Goal: Register for event/course

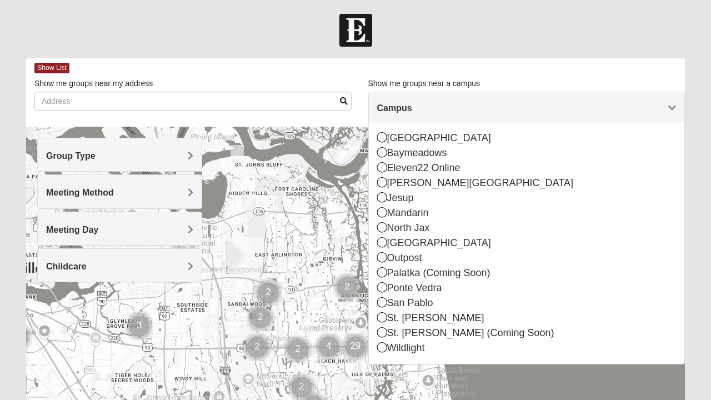
click at [170, 153] on h4 "Group Type" at bounding box center [119, 155] width 147 height 11
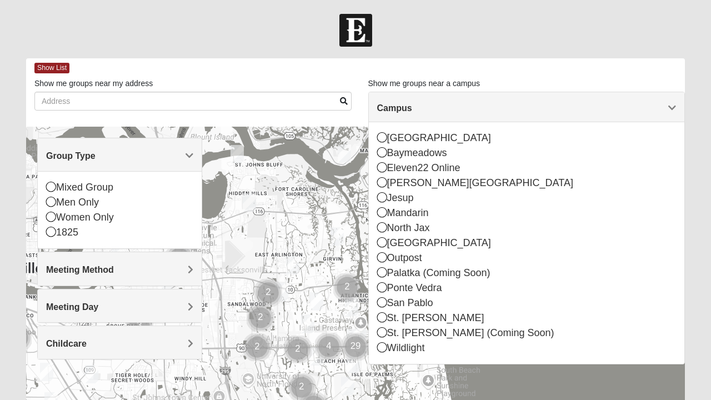
click at [51, 232] on icon at bounding box center [51, 232] width 10 height 10
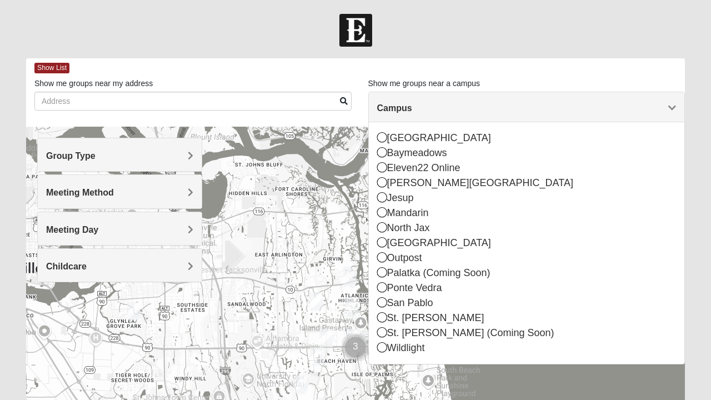
click at [381, 300] on icon at bounding box center [382, 302] width 10 height 10
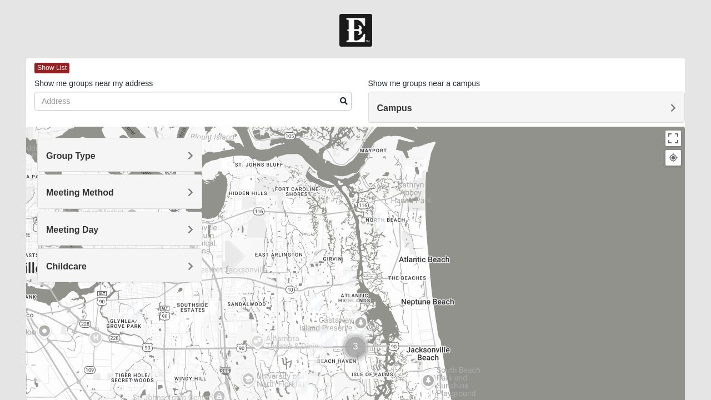
click at [157, 152] on h4 "Group Type" at bounding box center [119, 155] width 147 height 11
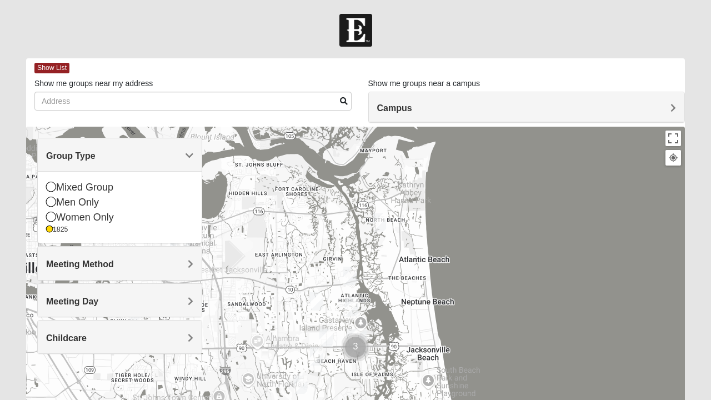
click at [134, 267] on h4 "Meeting Method" at bounding box center [119, 264] width 147 height 11
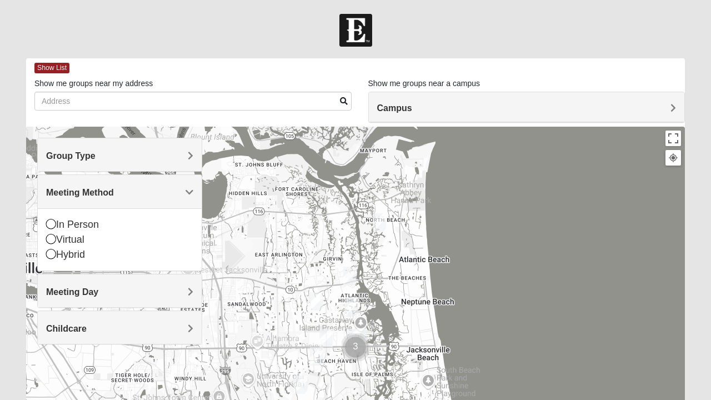
click at [69, 222] on div "In Person" at bounding box center [119, 224] width 147 height 15
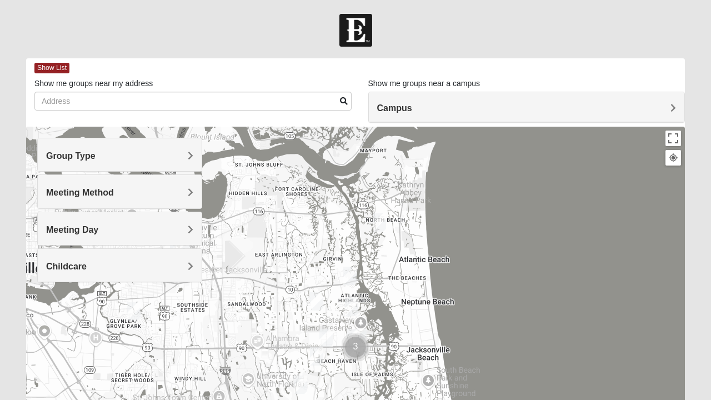
click at [153, 231] on h4 "Meeting Day" at bounding box center [119, 229] width 147 height 11
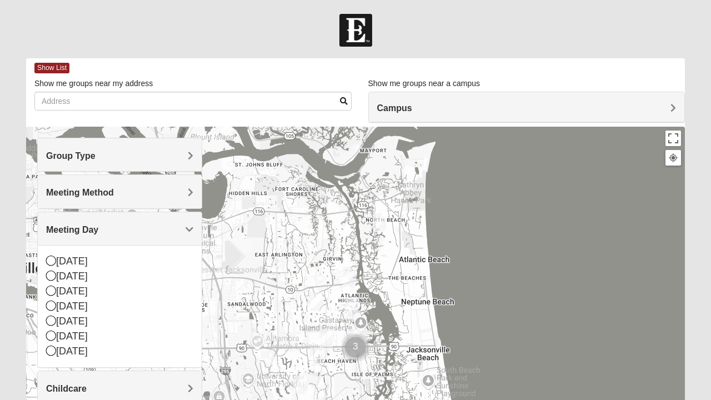
click at [261, 345] on div at bounding box center [355, 349] width 659 height 444
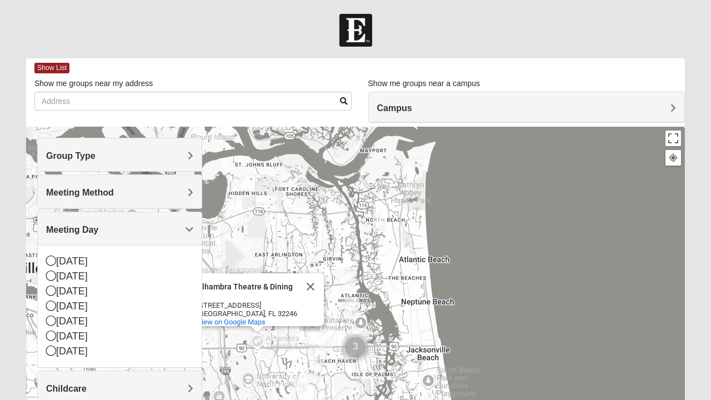
click at [49, 307] on icon at bounding box center [51, 305] width 10 height 10
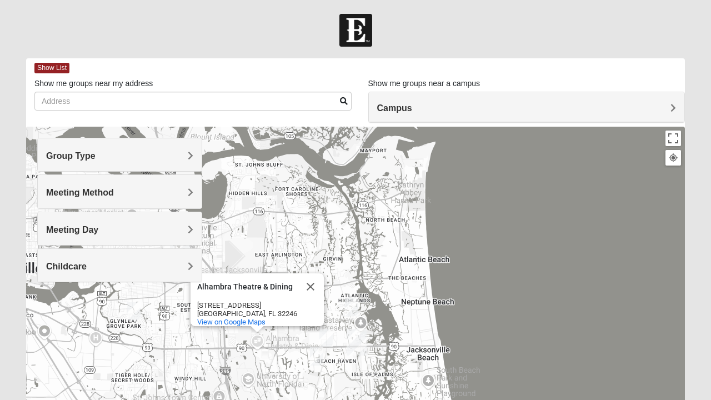
click at [92, 275] on div "Childcare" at bounding box center [120, 265] width 164 height 33
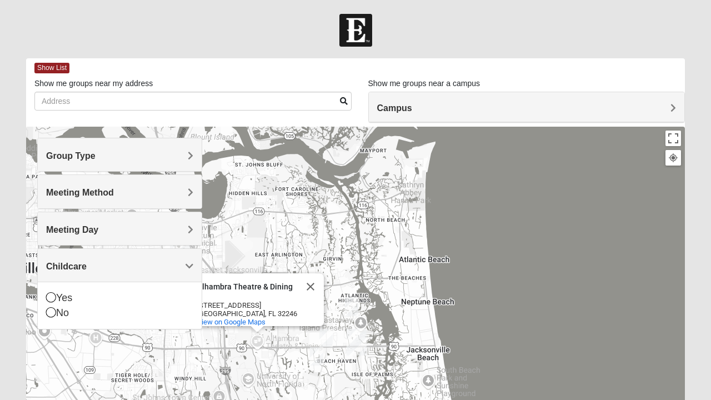
click at [57, 314] on div "No" at bounding box center [119, 312] width 147 height 15
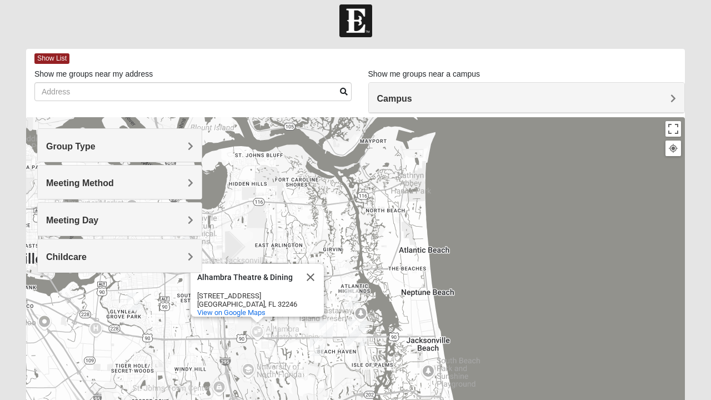
scroll to position [8, 0]
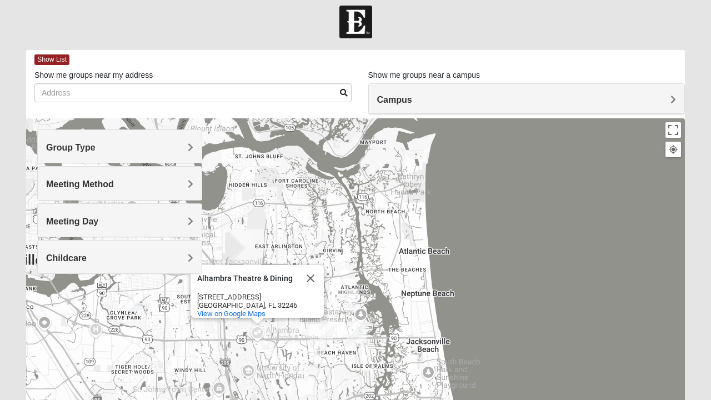
click at [491, 269] on div "[GEOGRAPHIC_DATA] & Dining [GEOGRAPHIC_DATA] & Dining [STREET_ADDRESS] View on …" at bounding box center [355, 340] width 659 height 444
click at [494, 104] on h4 "Campus" at bounding box center [526, 99] width 299 height 11
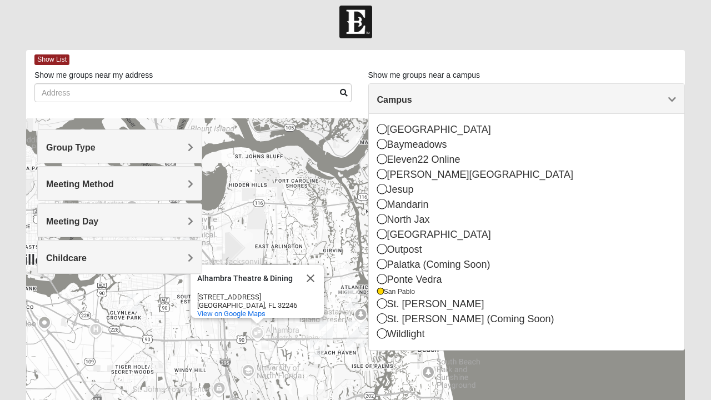
click at [335, 361] on div "[GEOGRAPHIC_DATA] & Dining [GEOGRAPHIC_DATA] & Dining [STREET_ADDRESS] View on …" at bounding box center [355, 340] width 659 height 444
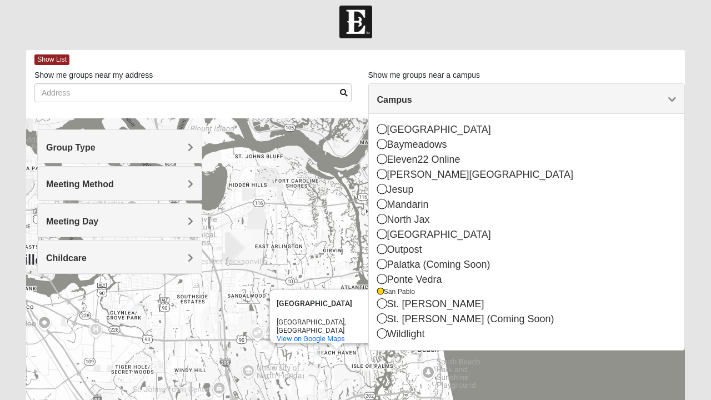
click at [169, 150] on h4 "Group Type" at bounding box center [119, 147] width 147 height 11
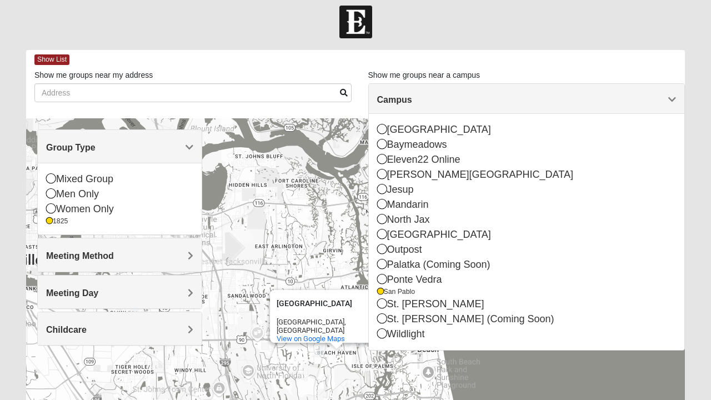
click at [270, 298] on div "[GEOGRAPHIC_DATA] [GEOGRAPHIC_DATA], [GEOGRAPHIC_DATA] View on Google Maps" at bounding box center [336, 316] width 133 height 53
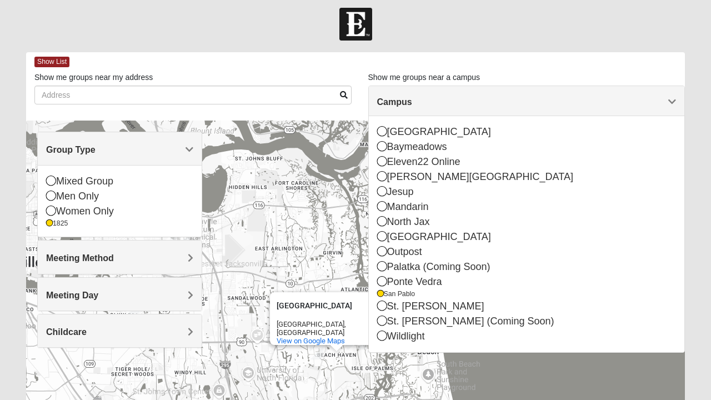
click at [396, 104] on span "Campus" at bounding box center [394, 101] width 35 height 9
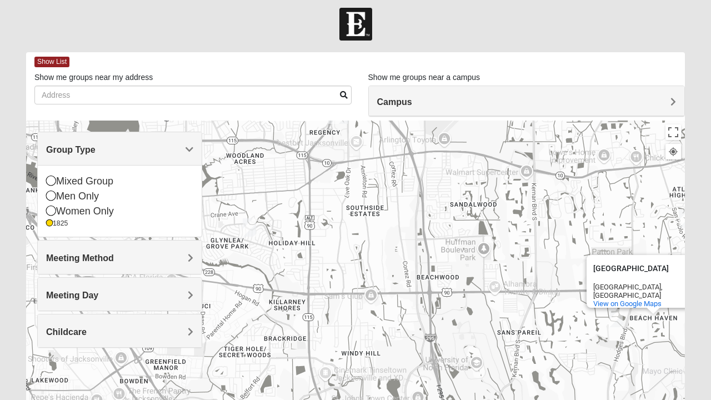
click at [247, 226] on img "1825 Mixed Shamet 32216" at bounding box center [249, 227] width 22 height 27
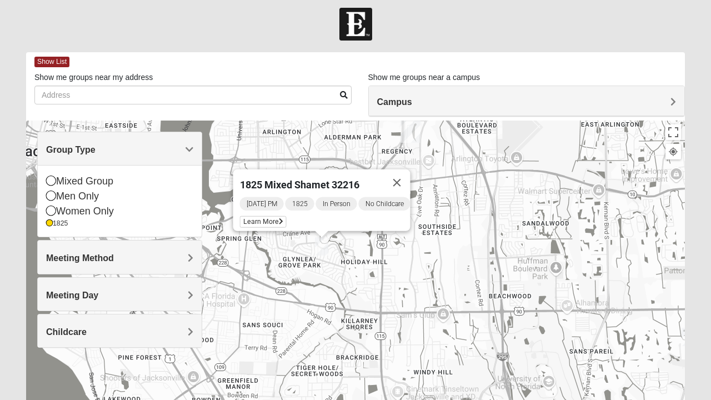
click at [240, 216] on span "Learn More" at bounding box center [263, 222] width 47 height 12
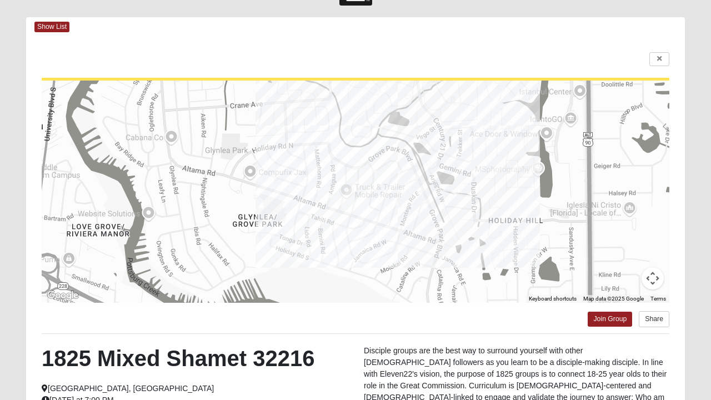
scroll to position [0, 0]
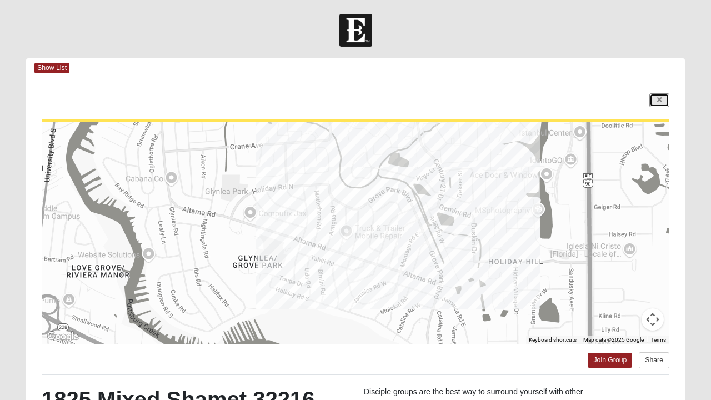
click at [655, 101] on link at bounding box center [659, 100] width 20 height 14
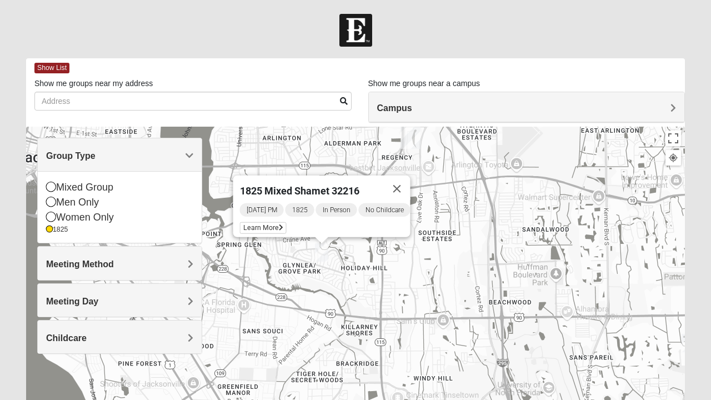
click at [80, 297] on span "Meeting Day" at bounding box center [72, 301] width 52 height 9
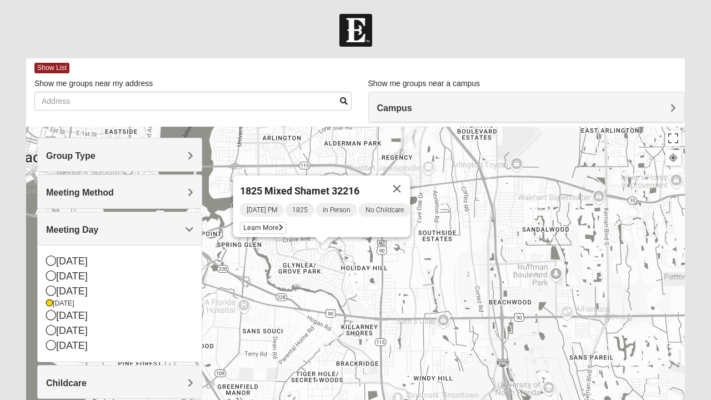
click at [54, 312] on icon at bounding box center [51, 315] width 10 height 10
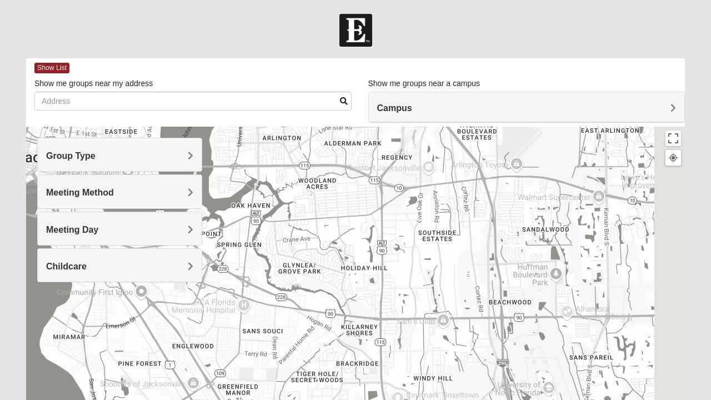
click at [92, 231] on span "Meeting Day" at bounding box center [72, 229] width 52 height 9
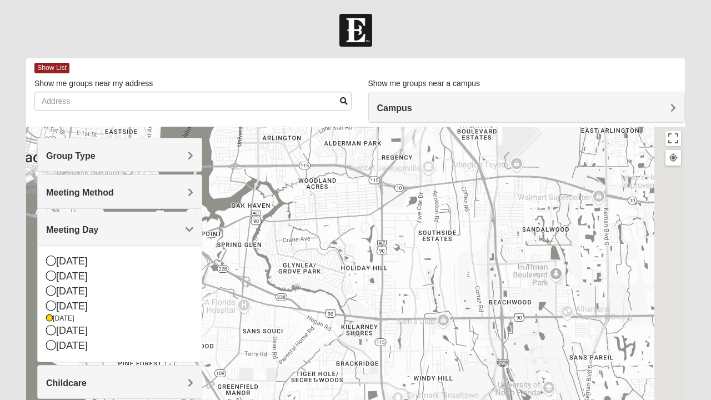
click at [49, 302] on icon at bounding box center [51, 305] width 10 height 10
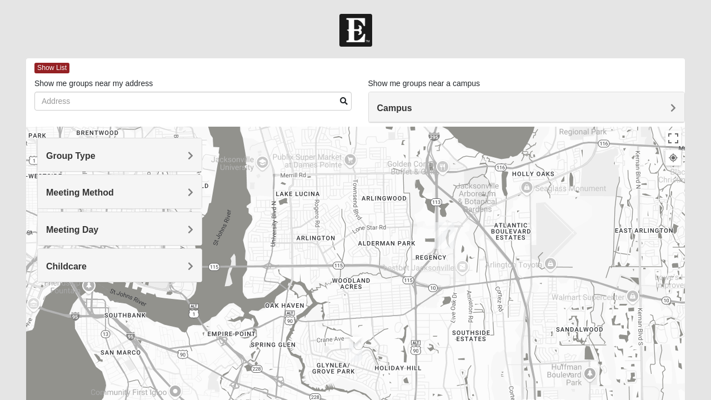
click at [113, 231] on h4 "Meeting Day" at bounding box center [119, 229] width 147 height 11
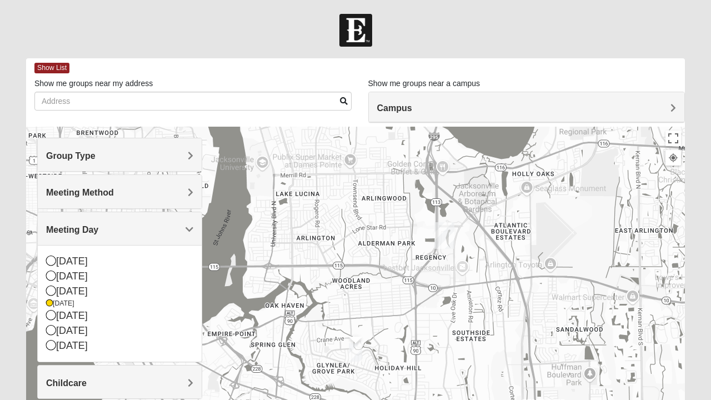
click at [52, 286] on icon at bounding box center [51, 290] width 10 height 10
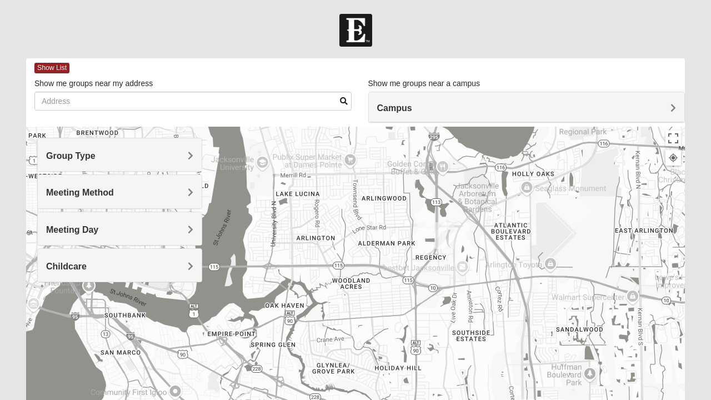
click at [77, 239] on div "Meeting Day" at bounding box center [120, 228] width 164 height 33
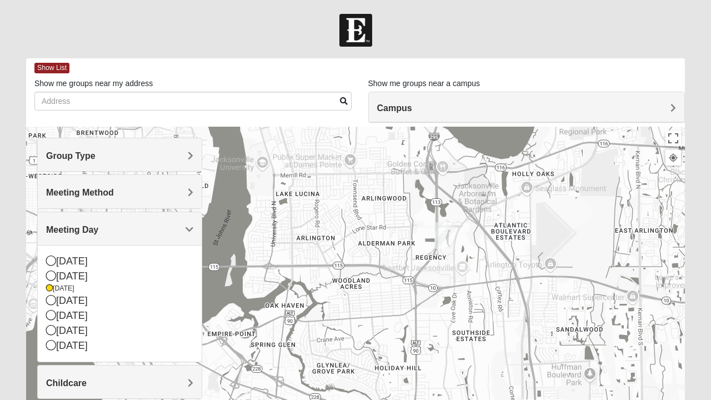
click at [69, 225] on span "Meeting Day" at bounding box center [72, 229] width 52 height 9
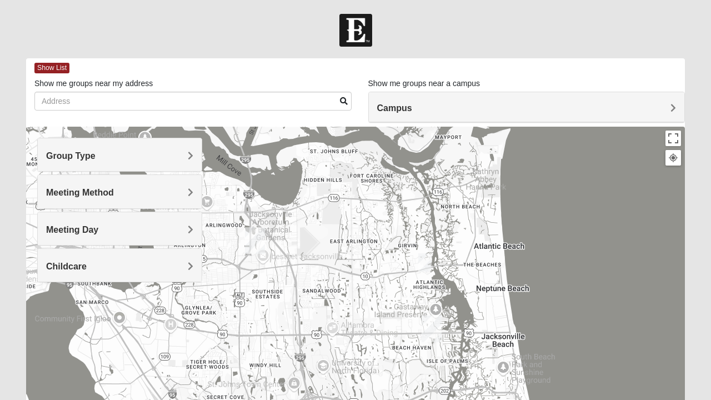
click at [426, 269] on img "1825 Womens Carkhuff 32224" at bounding box center [425, 262] width 22 height 27
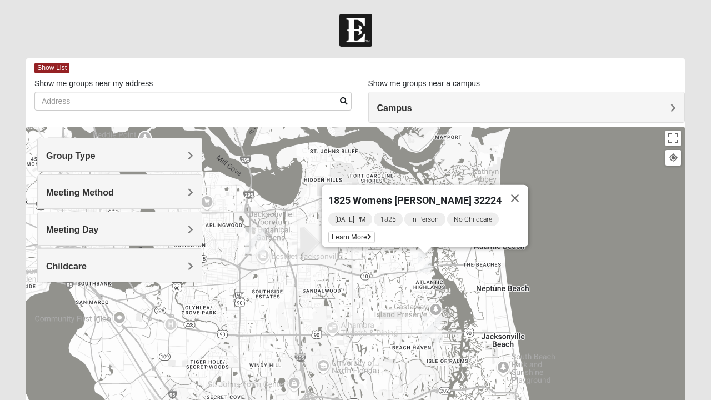
click at [369, 232] on span "Learn More" at bounding box center [351, 238] width 47 height 12
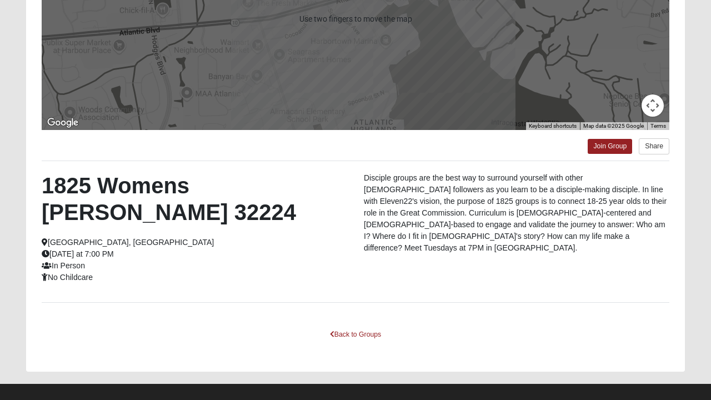
scroll to position [224, 0]
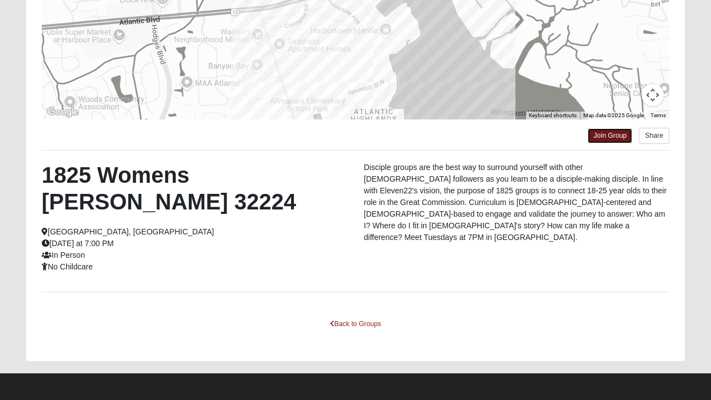
click at [611, 141] on link "Join Group" at bounding box center [610, 135] width 44 height 15
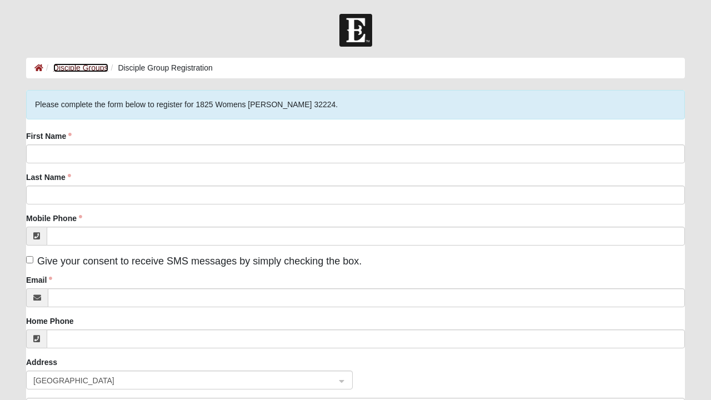
click at [86, 65] on link "Disciple Groups" at bounding box center [80, 67] width 55 height 9
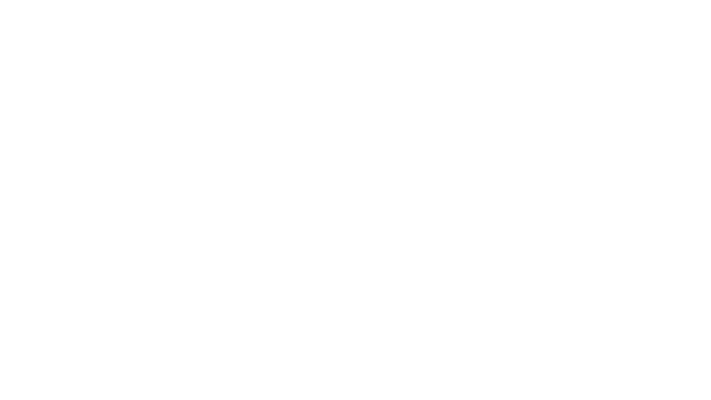
click at [296, 0] on html at bounding box center [355, 0] width 711 height 0
click at [229, 0] on html at bounding box center [355, 0] width 711 height 0
click at [311, 0] on html at bounding box center [355, 0] width 711 height 0
click at [306, 0] on html at bounding box center [355, 0] width 711 height 0
click at [359, 0] on html at bounding box center [355, 0] width 711 height 0
